Goal: Navigation & Orientation: Find specific page/section

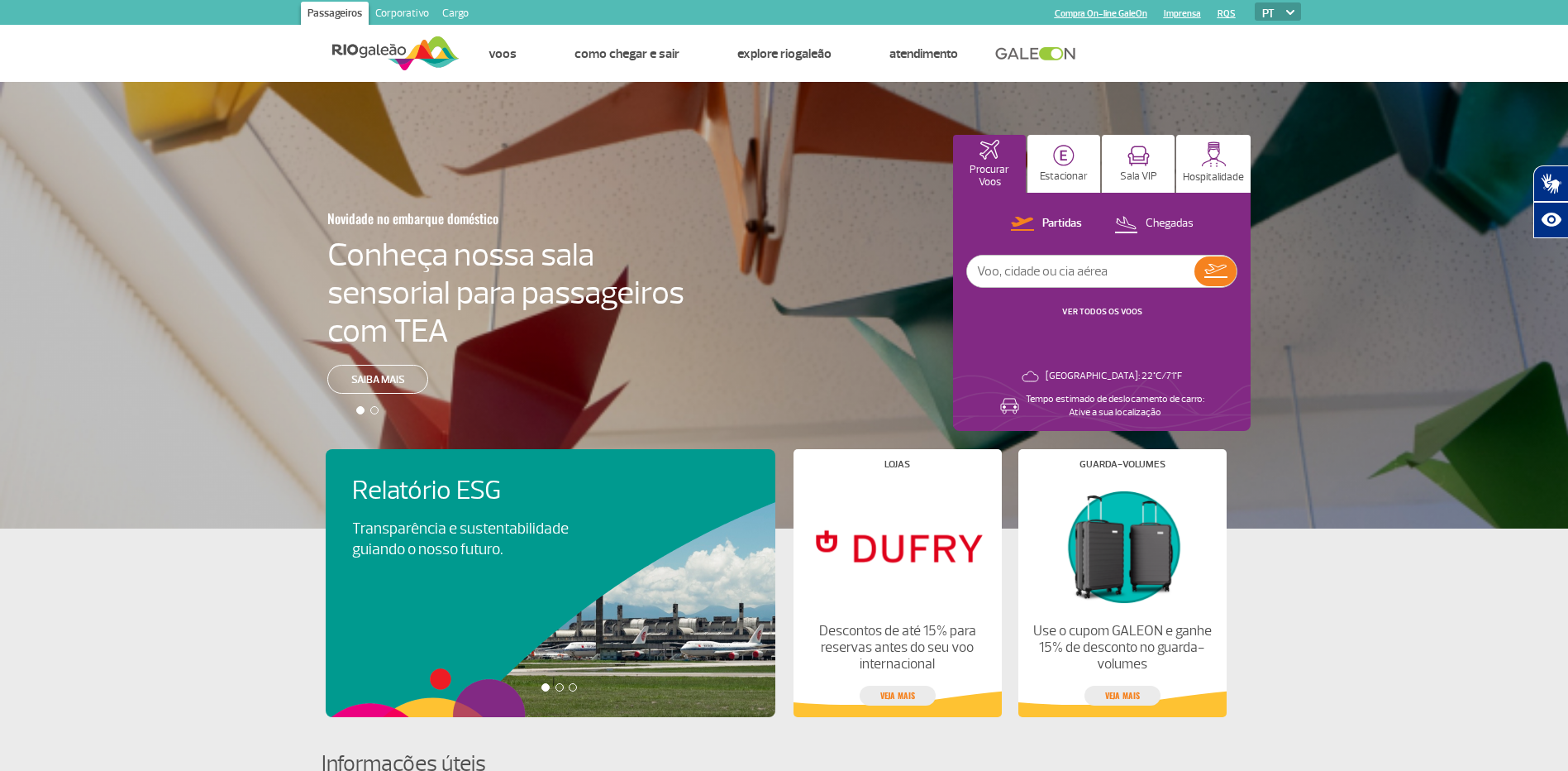
click at [393, 11] on link "Corporativo" at bounding box center [402, 15] width 67 height 27
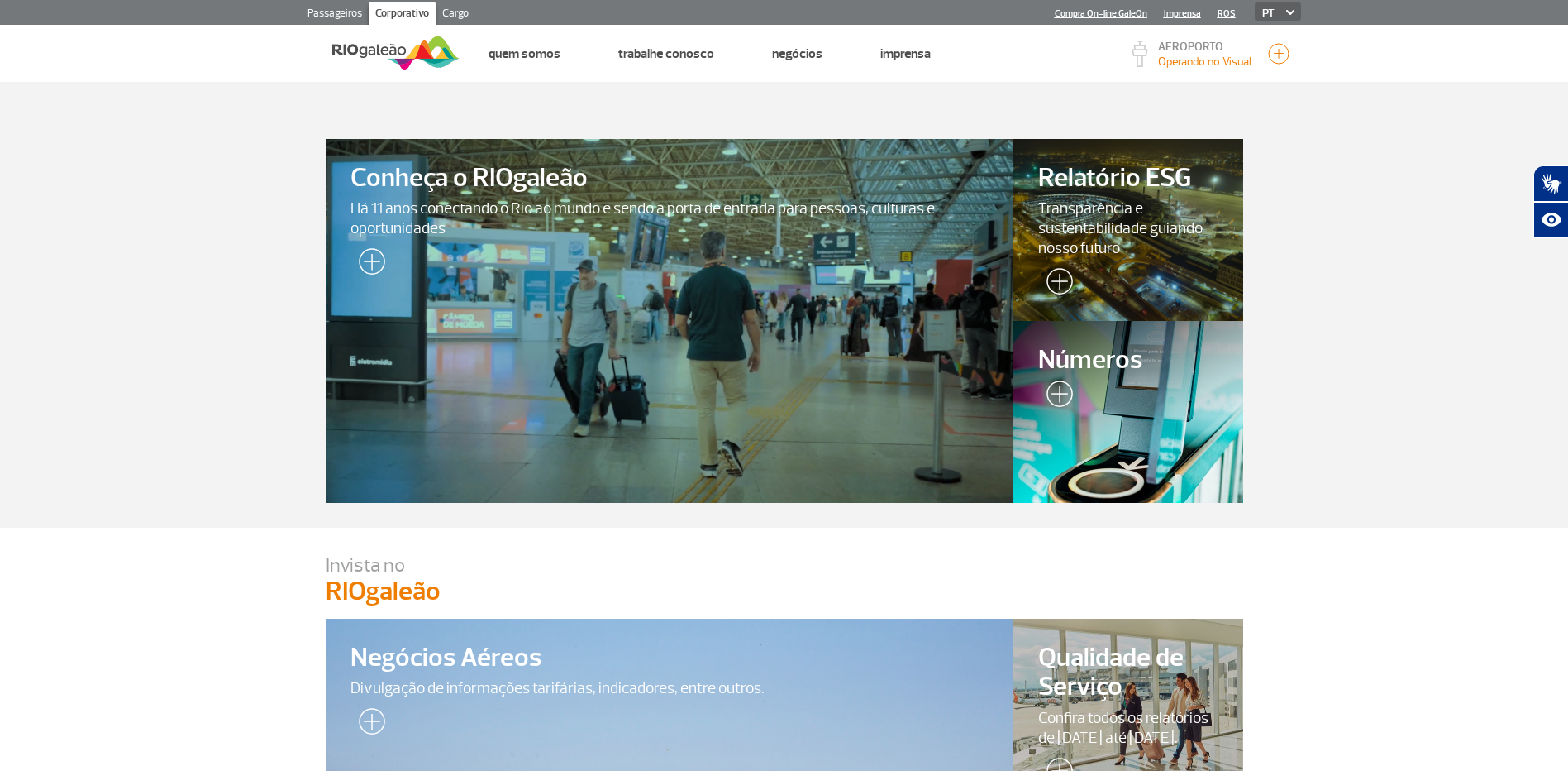
click at [450, 14] on link "Cargo" at bounding box center [456, 15] width 39 height 27
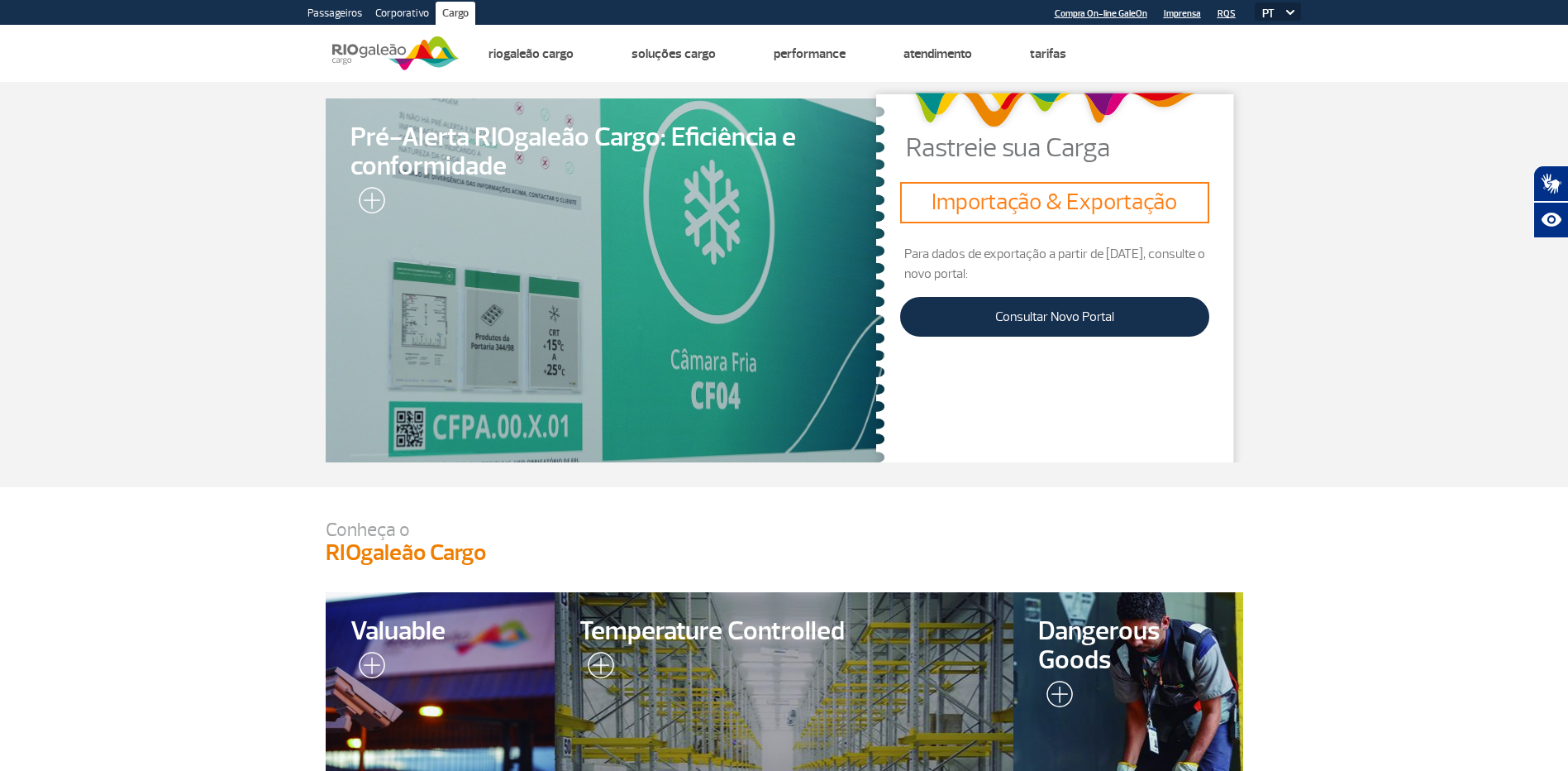
click at [383, 10] on link "Corporativo" at bounding box center [402, 15] width 67 height 27
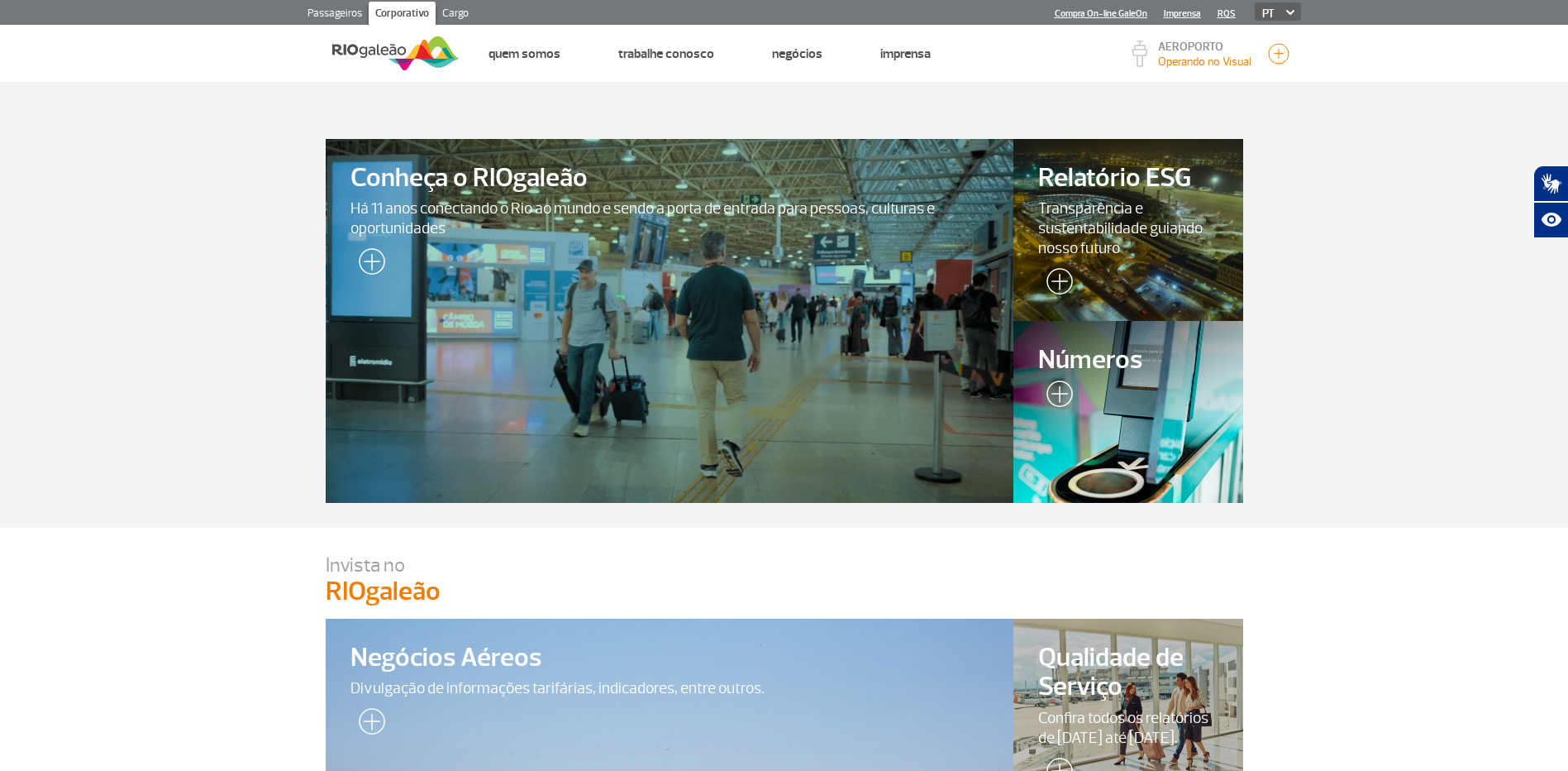
click at [334, 12] on link "Passageiros" at bounding box center [334, 15] width 68 height 27
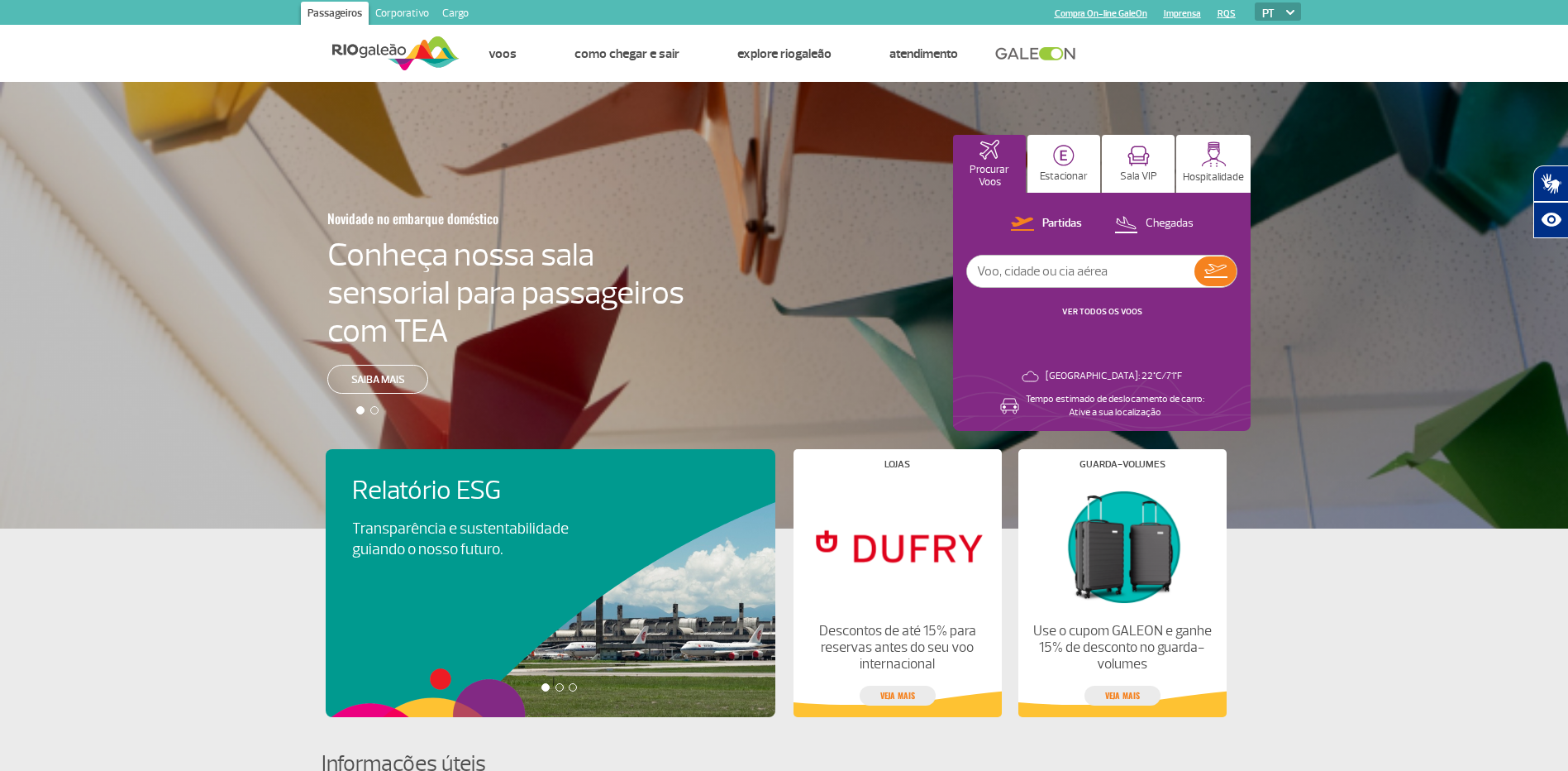
click at [384, 13] on link "Corporativo" at bounding box center [402, 15] width 67 height 27
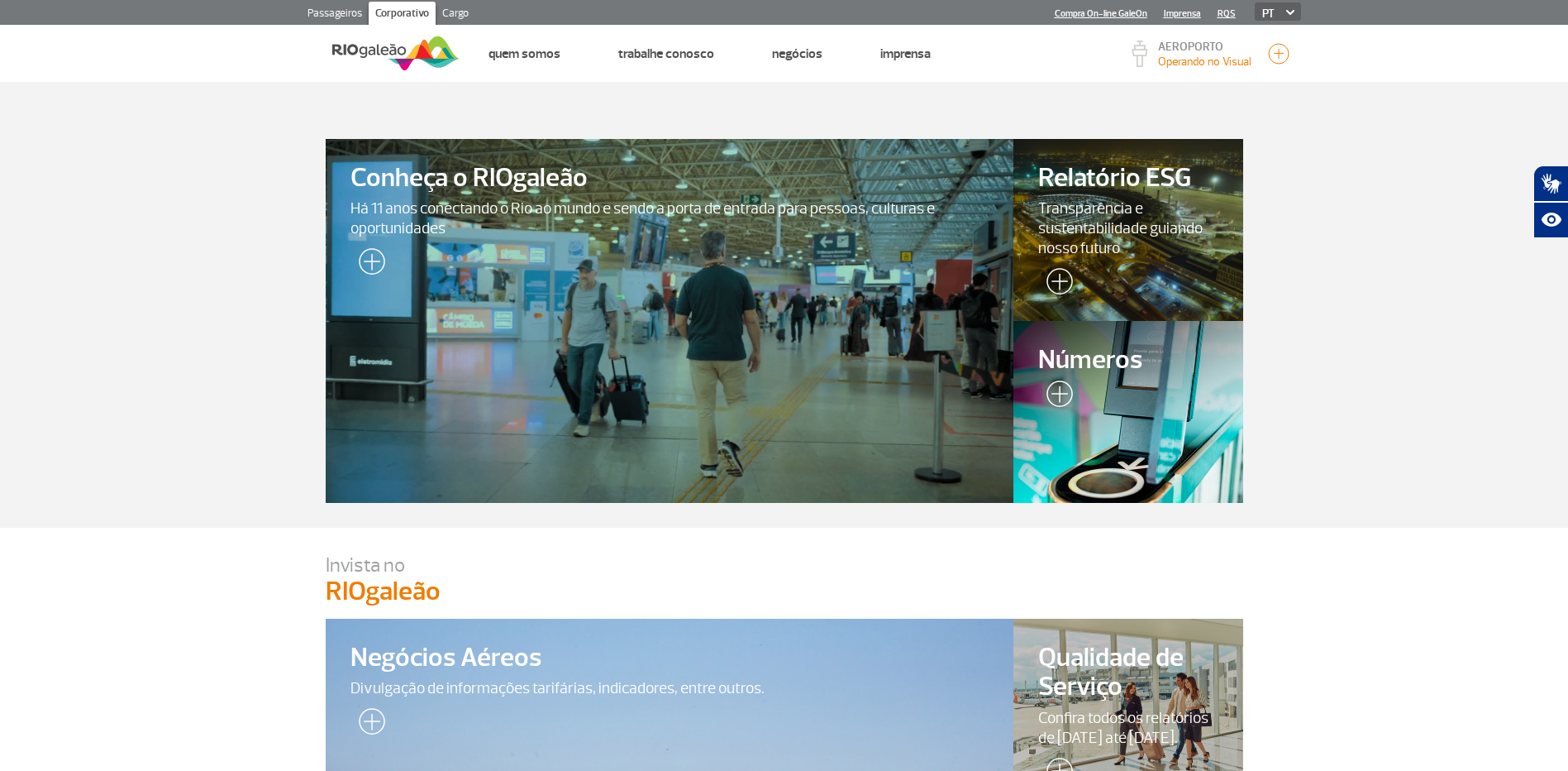
click at [319, 9] on link "Passageiros" at bounding box center [334, 15] width 68 height 27
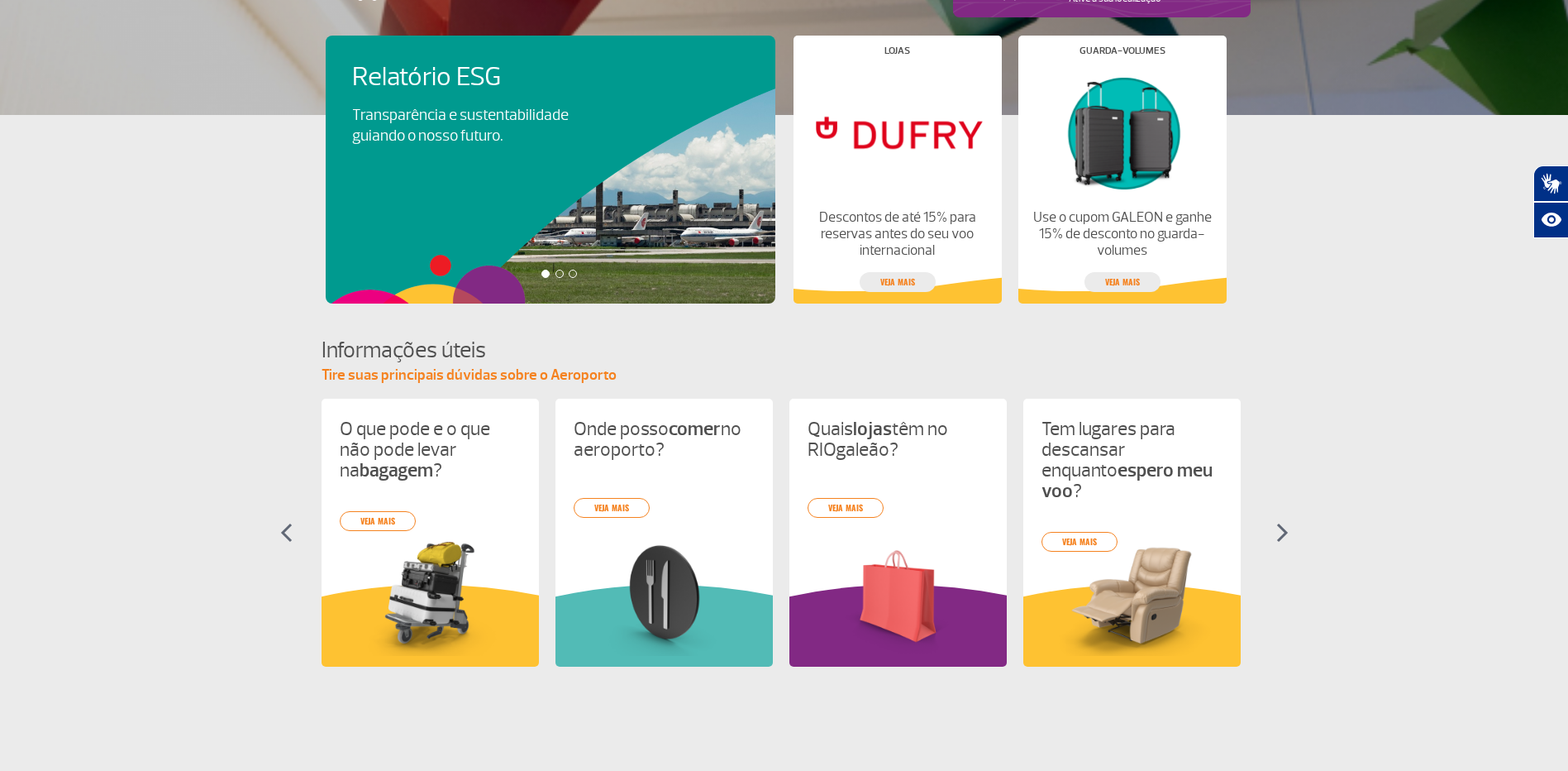
scroll to position [639, 0]
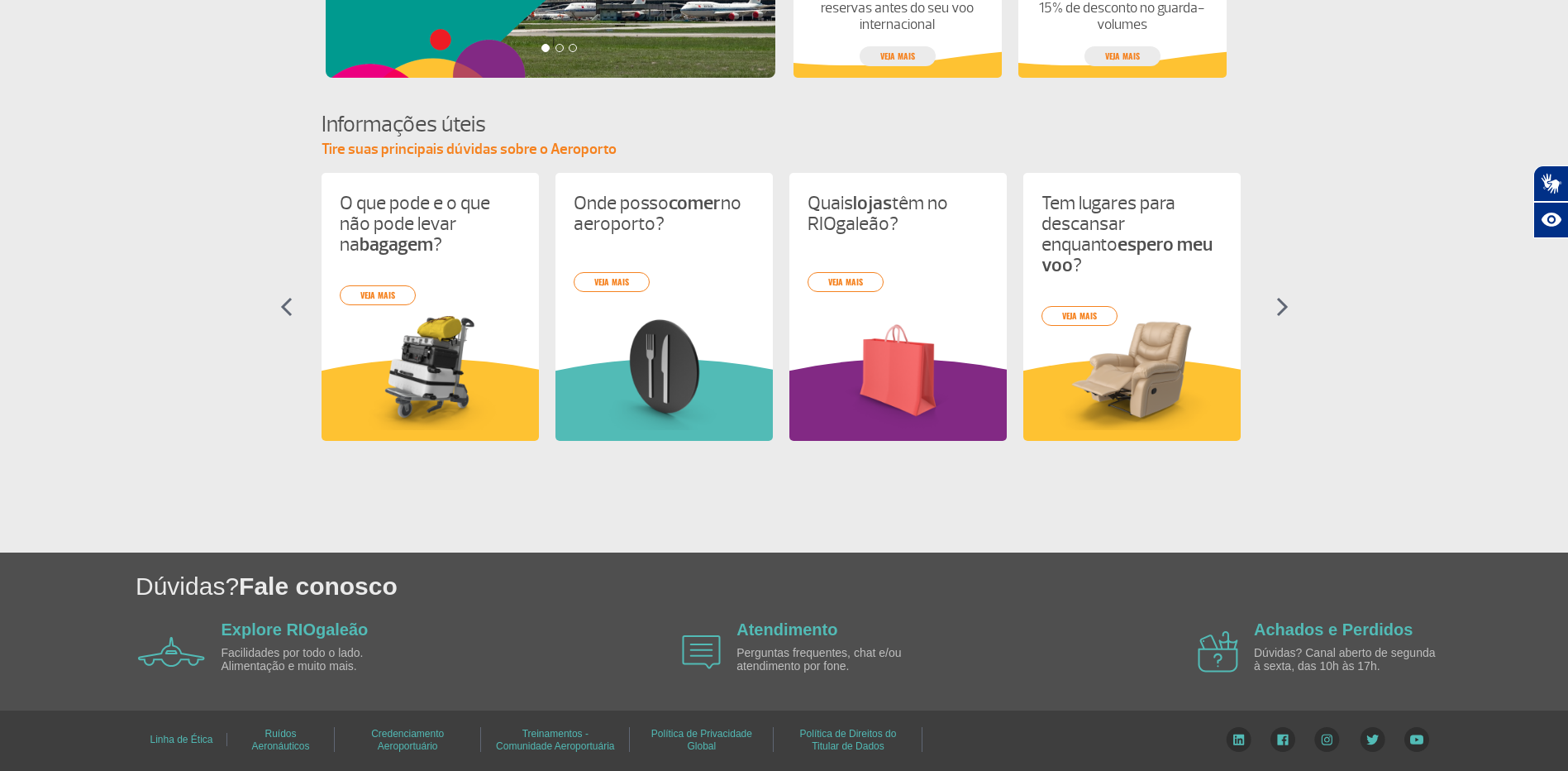
click at [548, 740] on link "Treinamentos - Comunidade Aeroportuária" at bounding box center [555, 740] width 118 height 36
